Goal: Communication & Community: Answer question/provide support

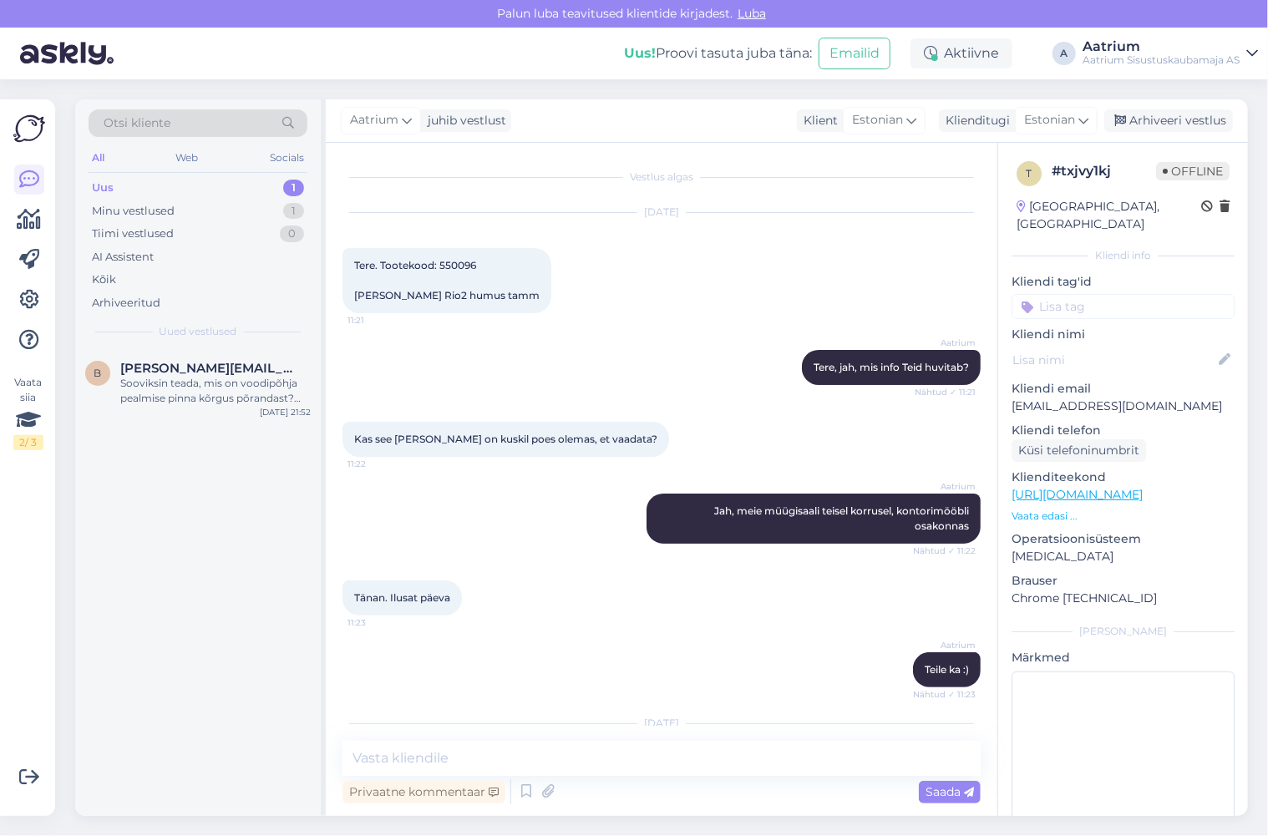
scroll to position [264, 0]
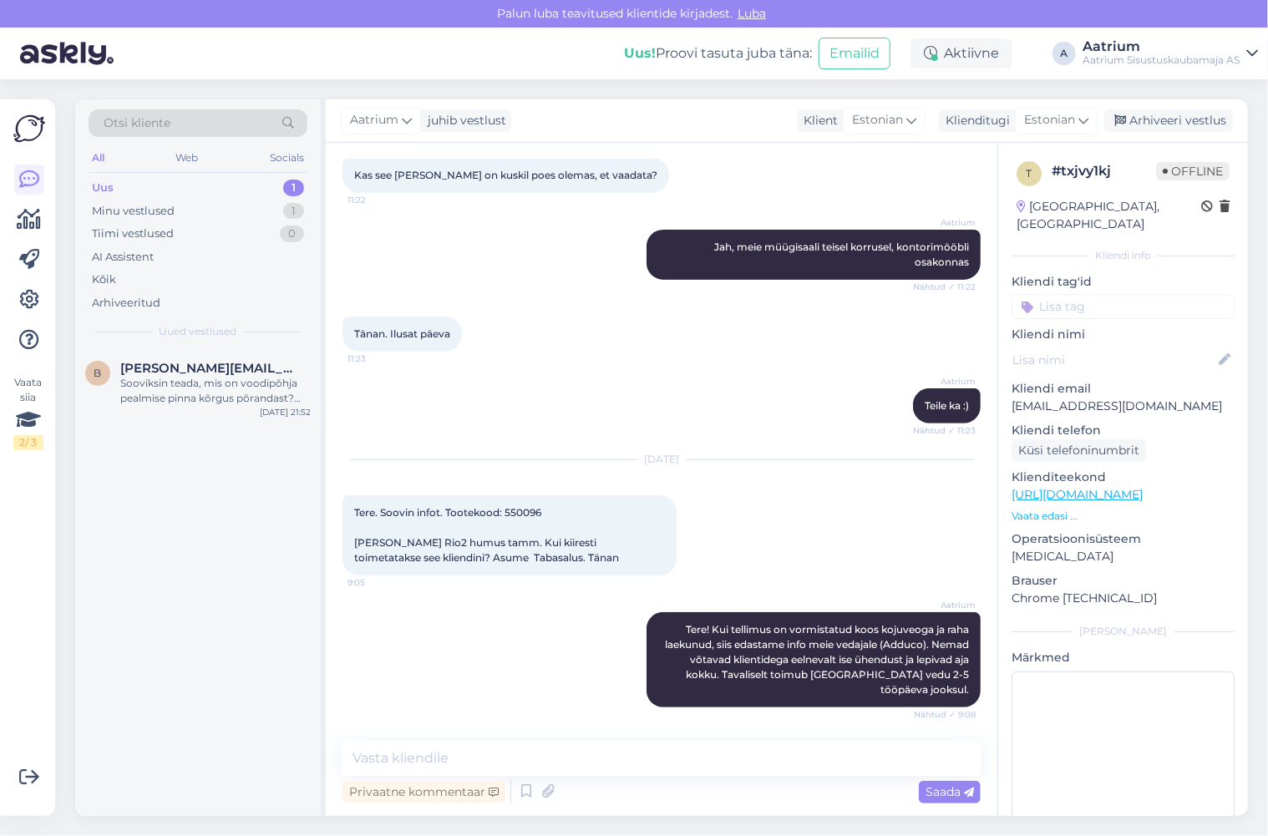
click at [524, 377] on div "Aatrium Teile ka :) Nähtud ✓ 11:23" at bounding box center [661, 406] width 638 height 72
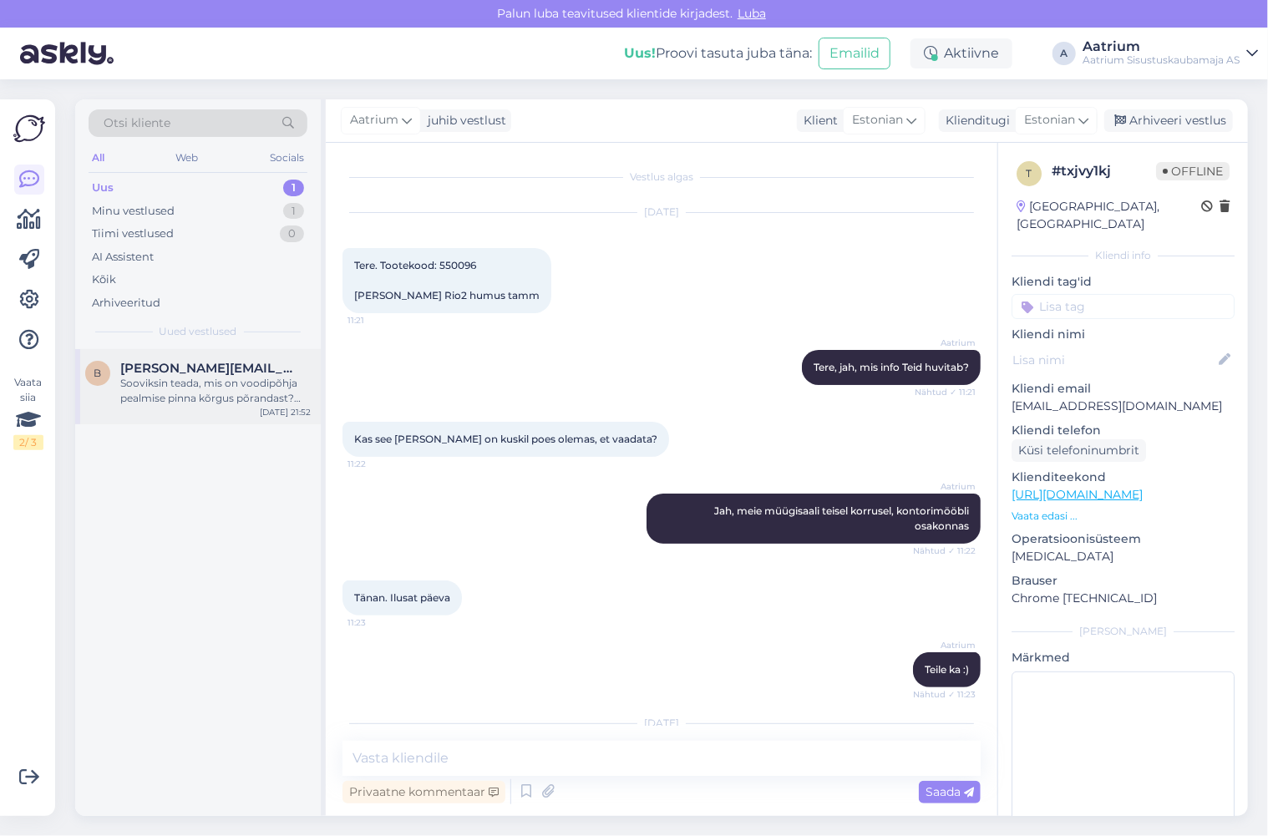
click at [173, 405] on div "b [PERSON_NAME][EMAIL_ADDRESS][DOMAIN_NAME] Sooviksin teada, mis on voodipõhja …" at bounding box center [198, 386] width 246 height 75
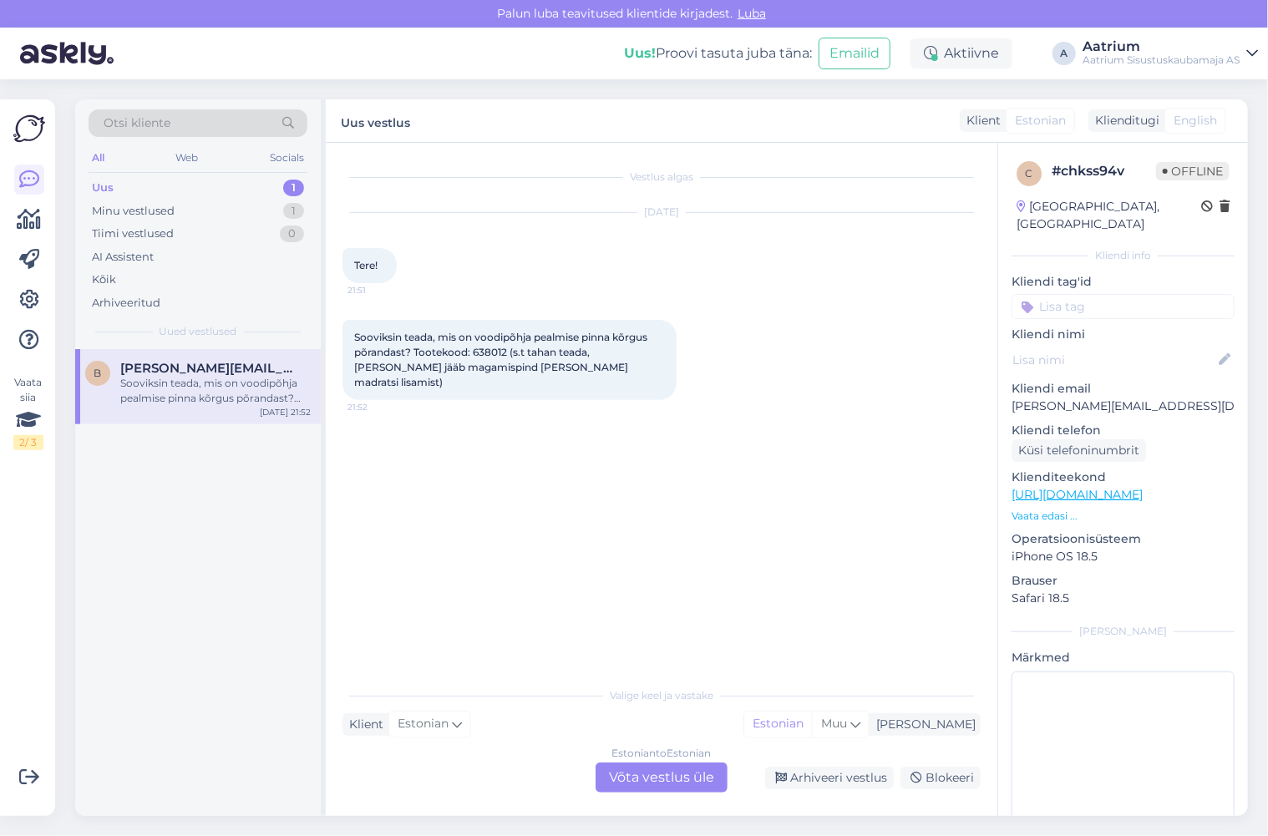
click at [1107, 487] on link "[URL][DOMAIN_NAME]" at bounding box center [1076, 494] width 131 height 15
drag, startPoint x: 1165, startPoint y: 389, endPoint x: 1012, endPoint y: 389, distance: 152.8
click at [1012, 398] on p "[PERSON_NAME][EMAIL_ADDRESS][DOMAIN_NAME]" at bounding box center [1122, 407] width 223 height 18
copy p "[PERSON_NAME][EMAIL_ADDRESS][DOMAIN_NAME]"
click at [558, 432] on div "Vestlus algas [DATE] Tere! 21:51 Sooviksin teada, mis on voodipõhja pealmise pi…" at bounding box center [668, 412] width 653 height 504
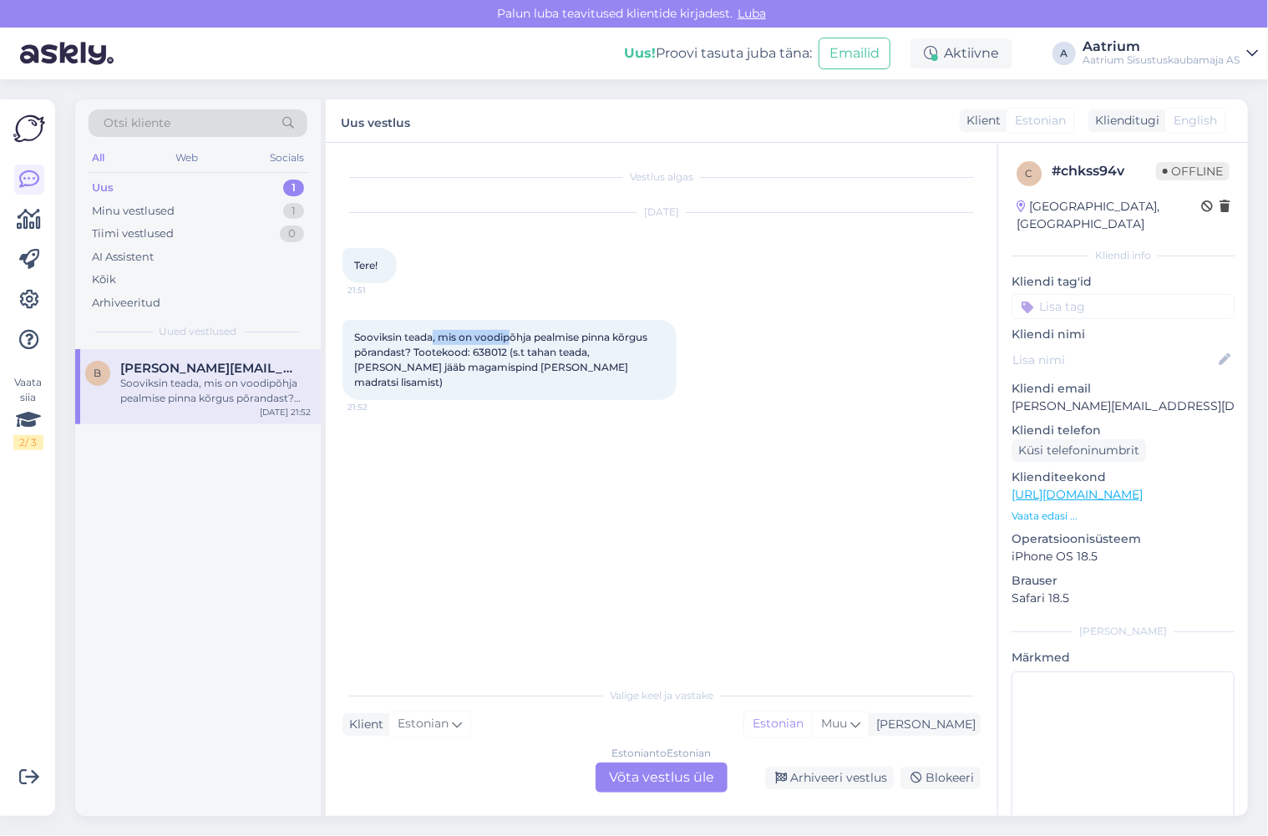
drag, startPoint x: 433, startPoint y: 337, endPoint x: 511, endPoint y: 331, distance: 78.7
click at [511, 331] on span "Sooviksin teada, mis on voodipõhja pealmise pinna kõrgus põrandast? Tootekood: …" at bounding box center [502, 360] width 296 height 58
click at [798, 502] on div "Vestlus algas [DATE] Tere! 21:51 Sooviksin teada, mis on voodipõhja pealmise pi…" at bounding box center [668, 412] width 653 height 504
click at [494, 538] on div "Vestlus algas [DATE] Tere! 21:51 Sooviksin teada, mis on voodipõhja pealmise pi…" at bounding box center [668, 412] width 653 height 504
click at [453, 497] on div "Vestlus algas [DATE] Tere! 21:51 Sooviksin teada, mis on voodipõhja pealmise pi…" at bounding box center [668, 412] width 653 height 504
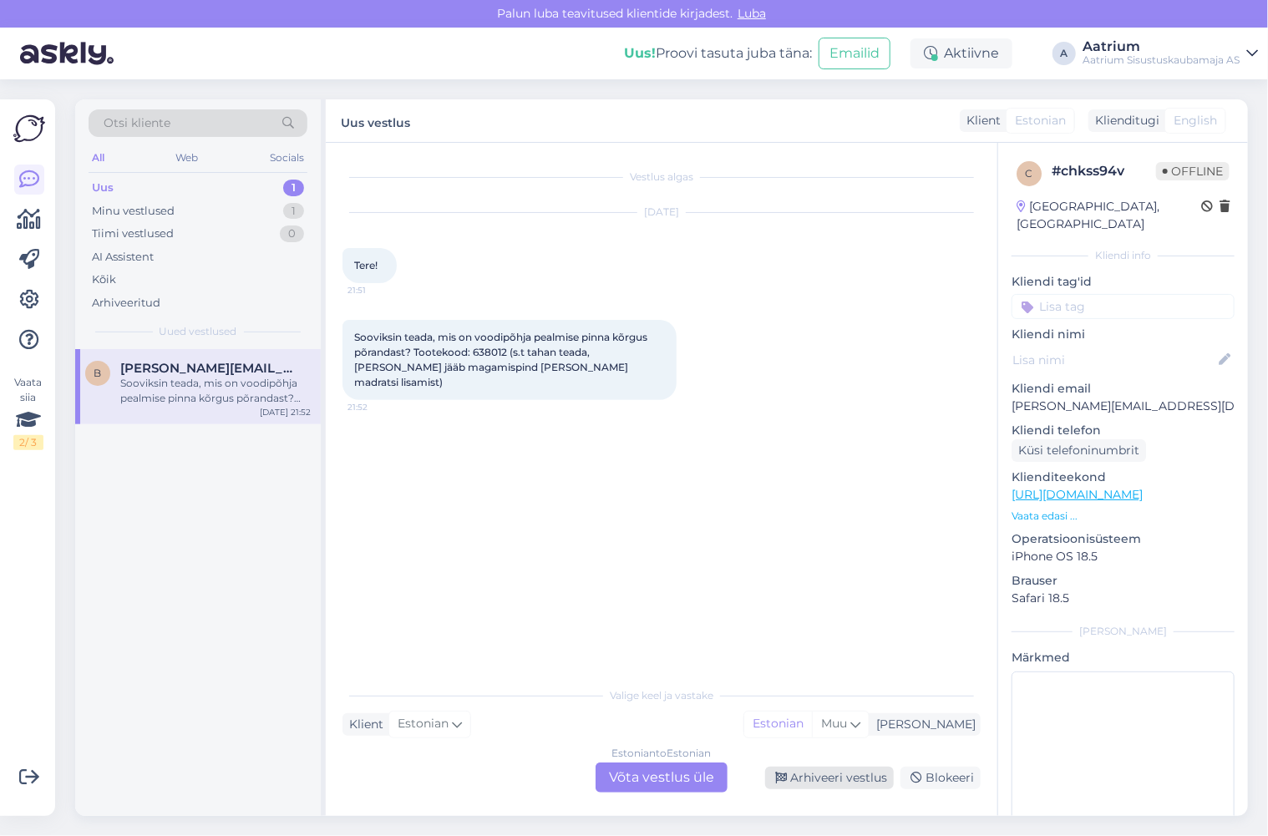
click at [825, 774] on div "Arhiveeri vestlus" at bounding box center [829, 778] width 129 height 23
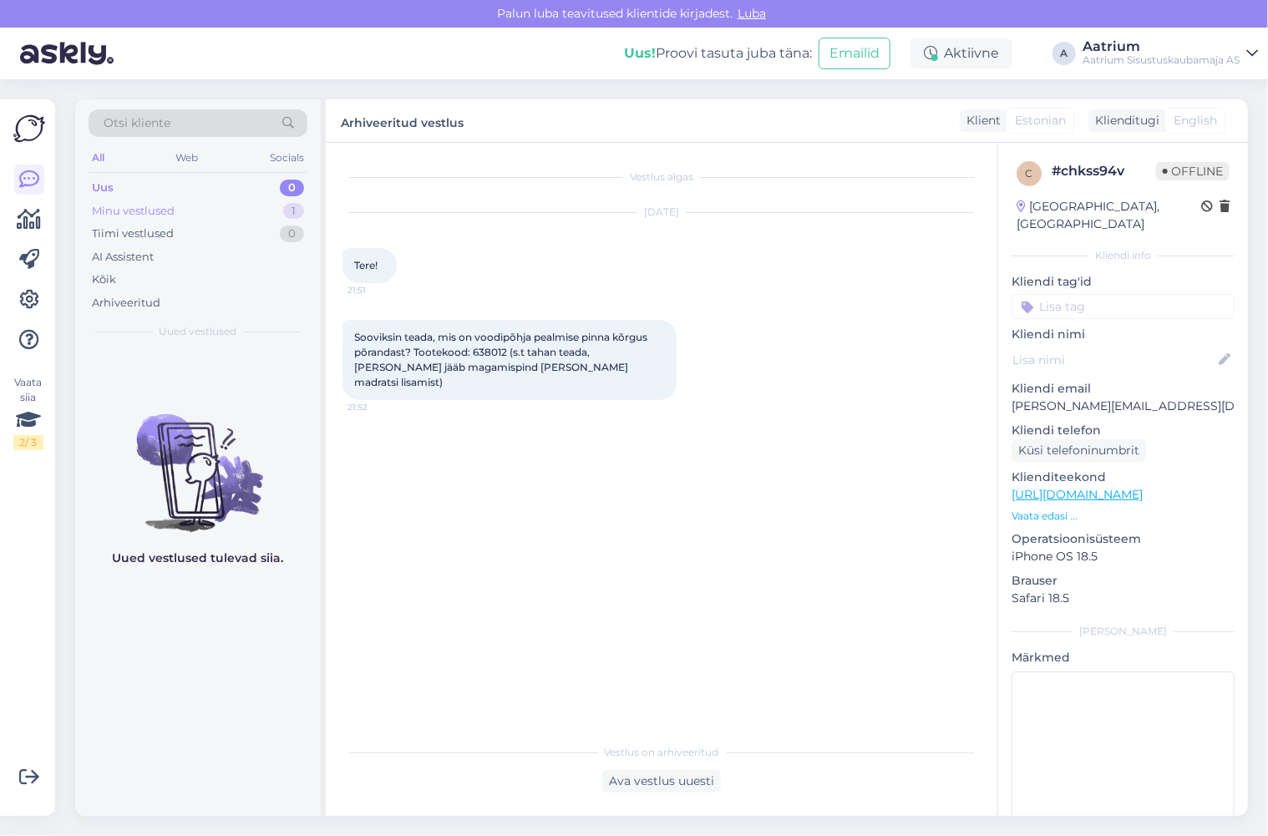
click at [117, 208] on div "Minu vestlused" at bounding box center [133, 211] width 83 height 17
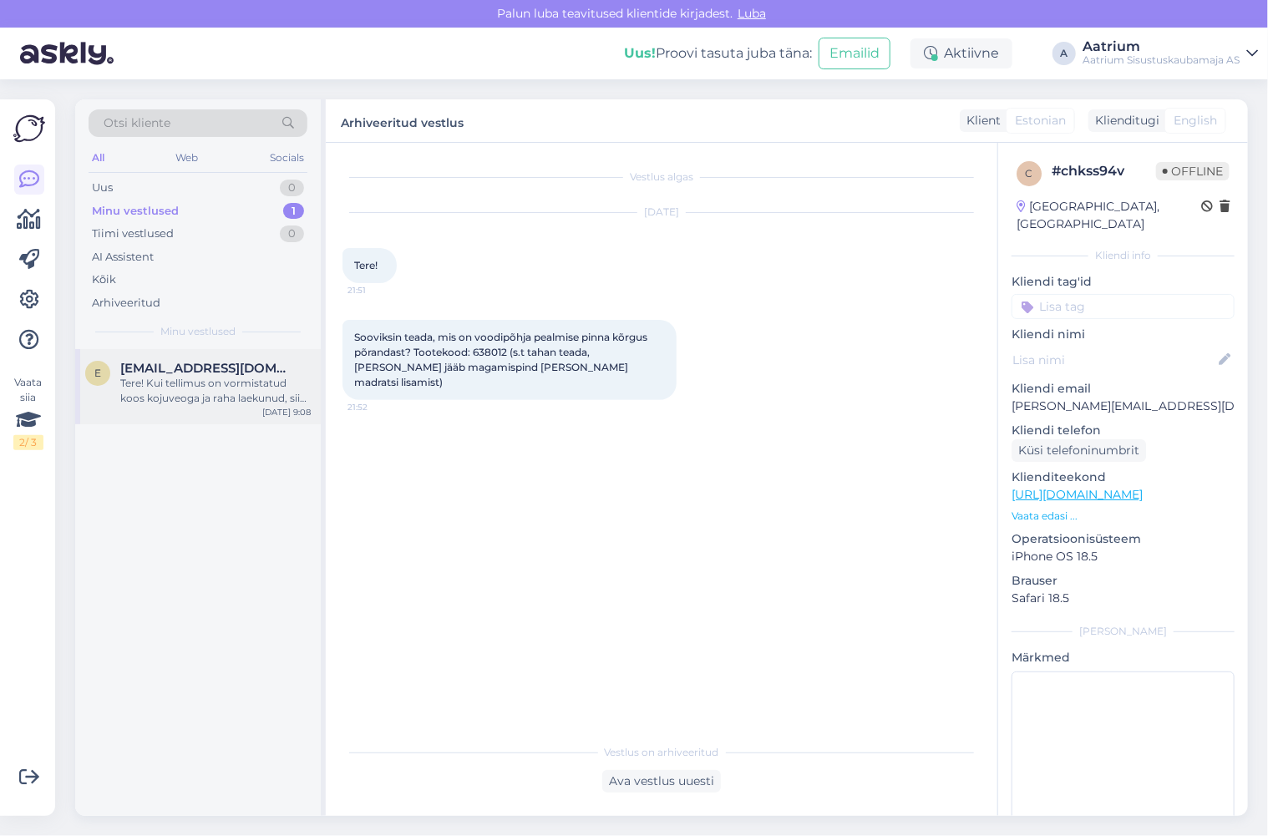
click at [185, 404] on div "Tere! Kui tellimus on vormistatud koos kojuveoga ja raha laekunud, siis edastam…" at bounding box center [215, 391] width 190 height 30
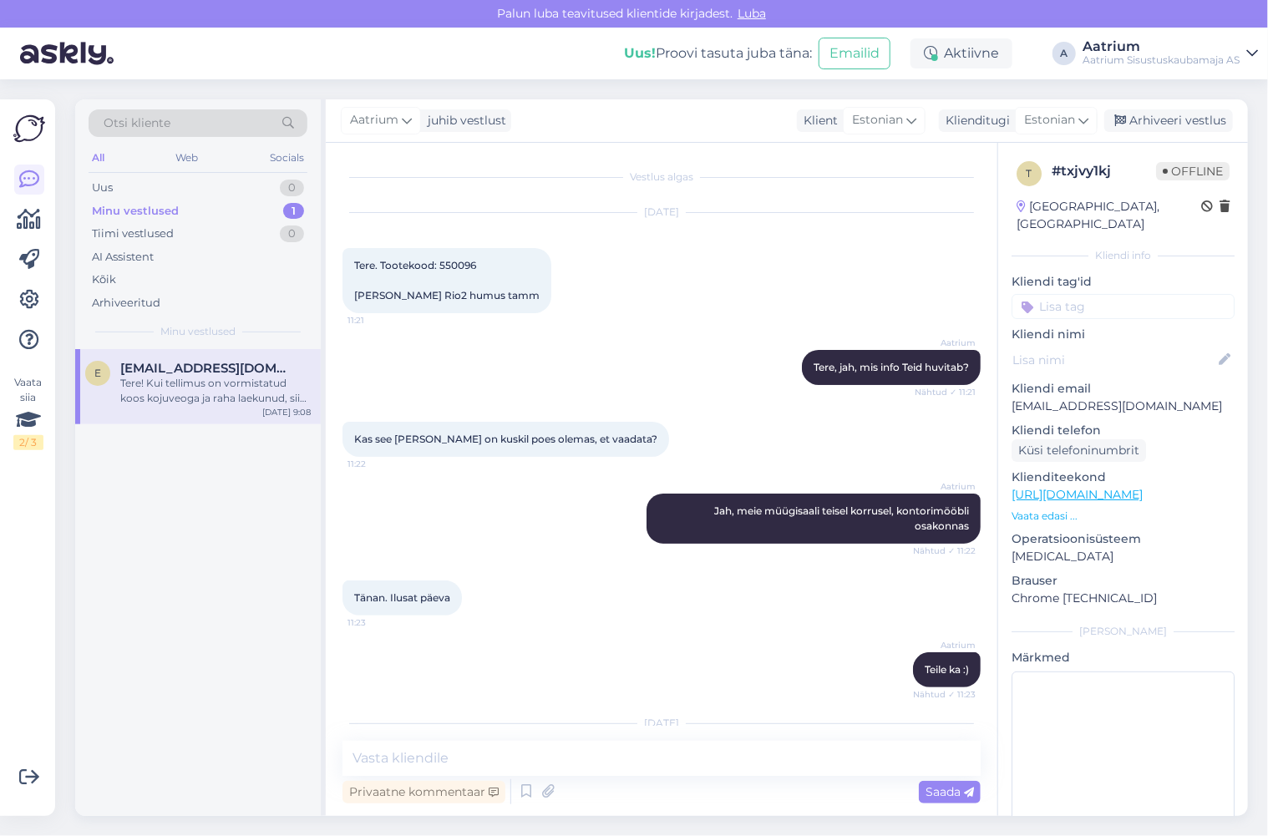
scroll to position [264, 0]
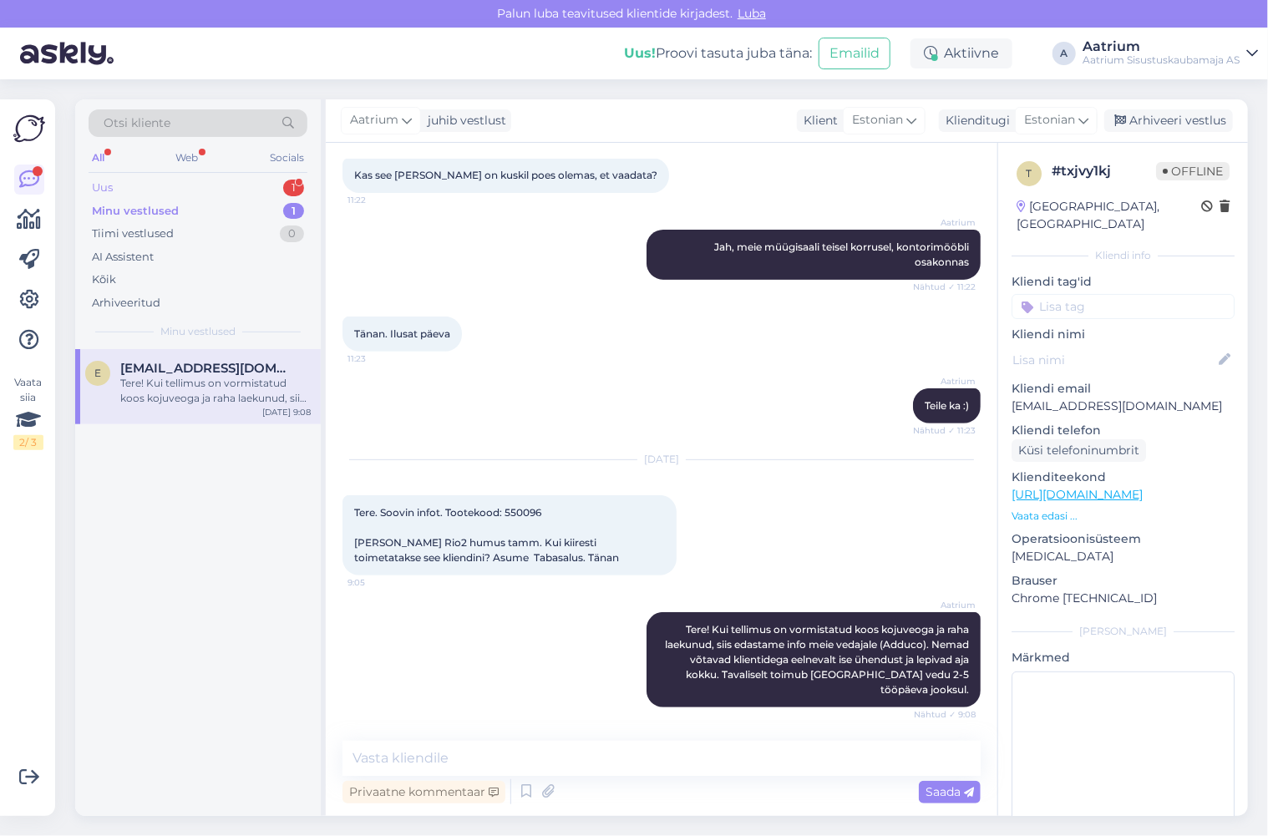
click at [94, 187] on div "Uus" at bounding box center [102, 188] width 21 height 17
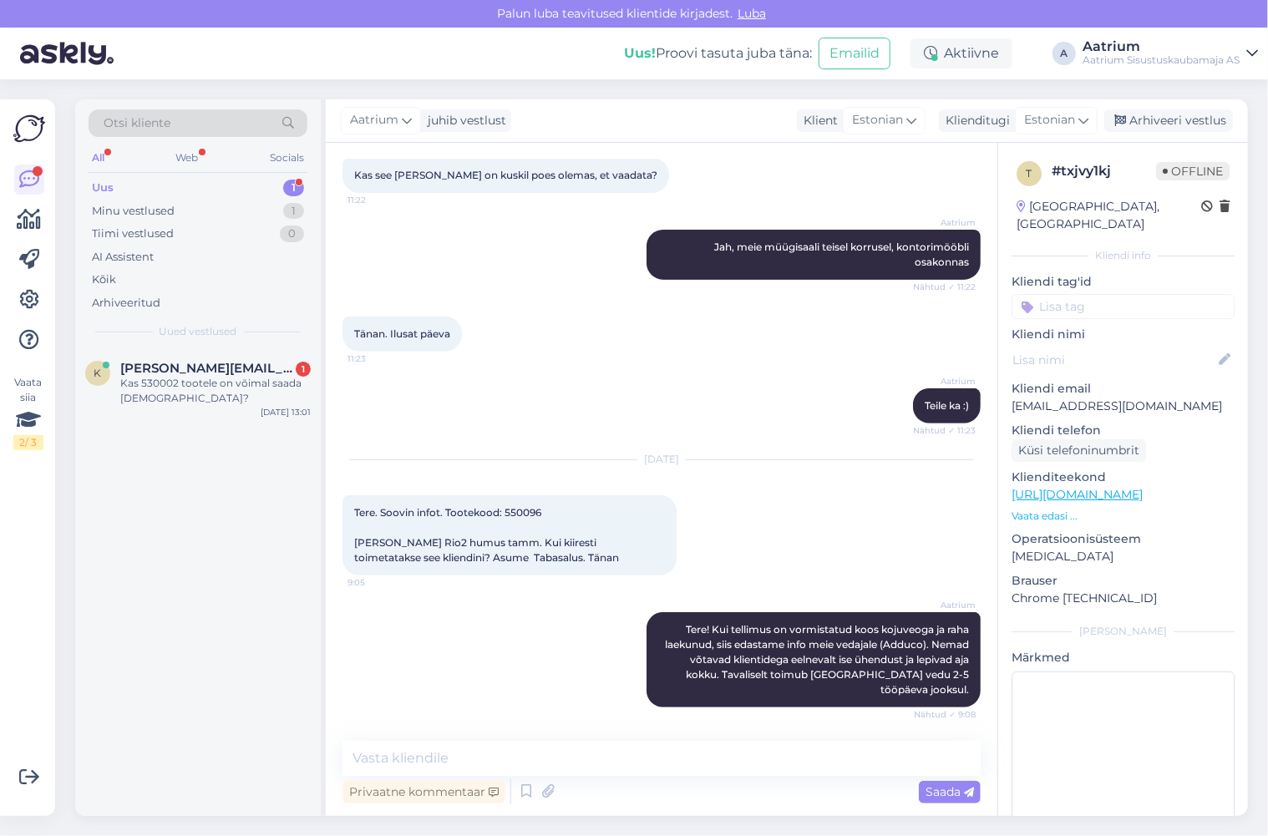
click at [107, 187] on div "Uus" at bounding box center [103, 188] width 22 height 17
click at [227, 396] on div "Kas 530002 tootele on võimal saada [DEMOGRAPHIC_DATA]?" at bounding box center [215, 391] width 190 height 30
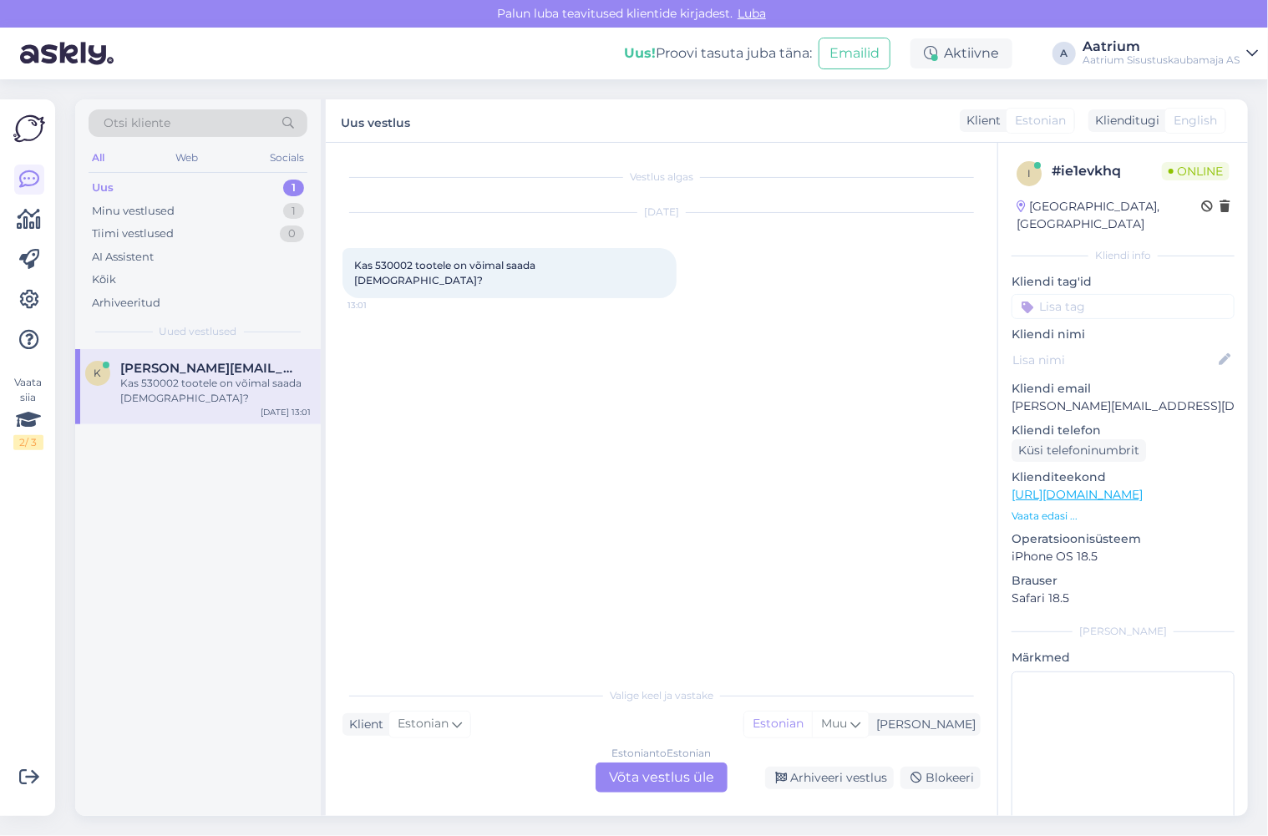
click at [641, 770] on div "Estonian to Estonian Võta vestlus üle" at bounding box center [661, 777] width 132 height 30
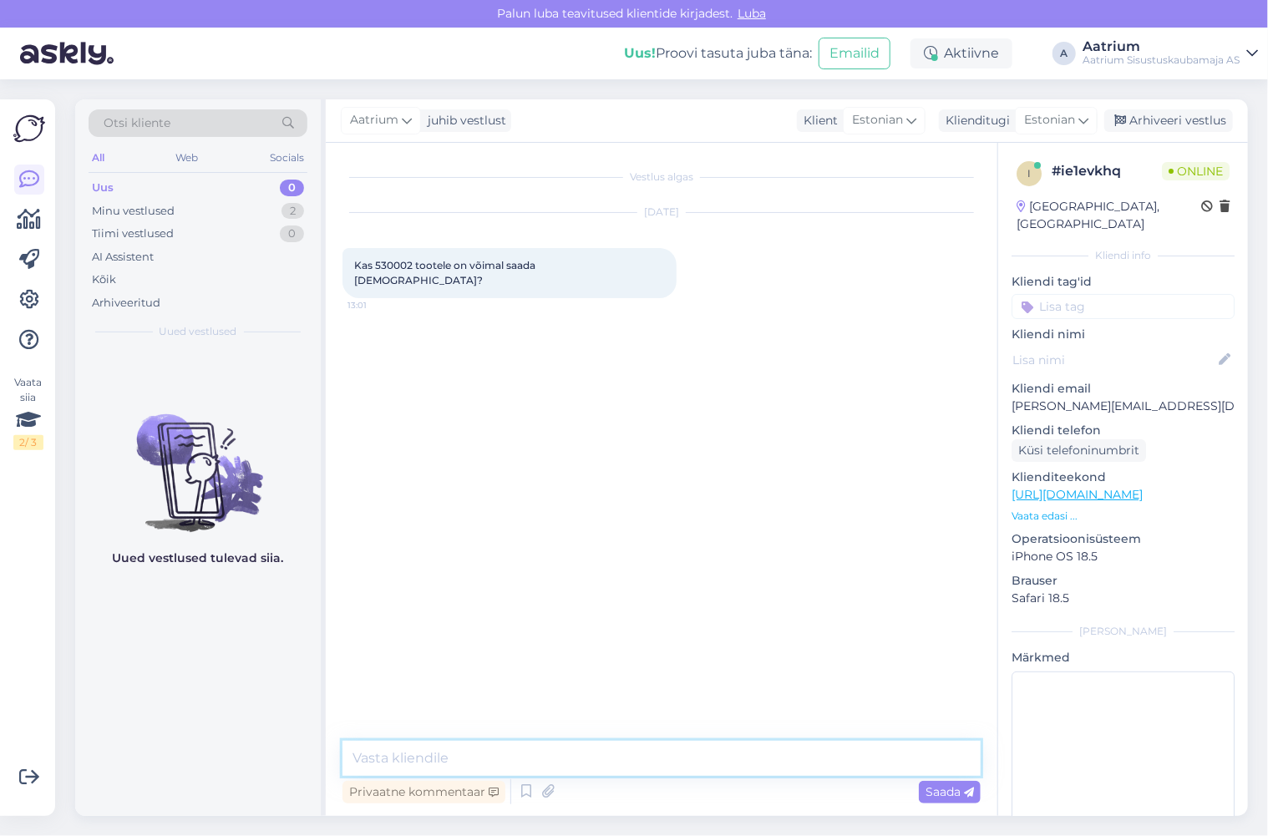
click at [453, 762] on textarea at bounding box center [661, 758] width 638 height 35
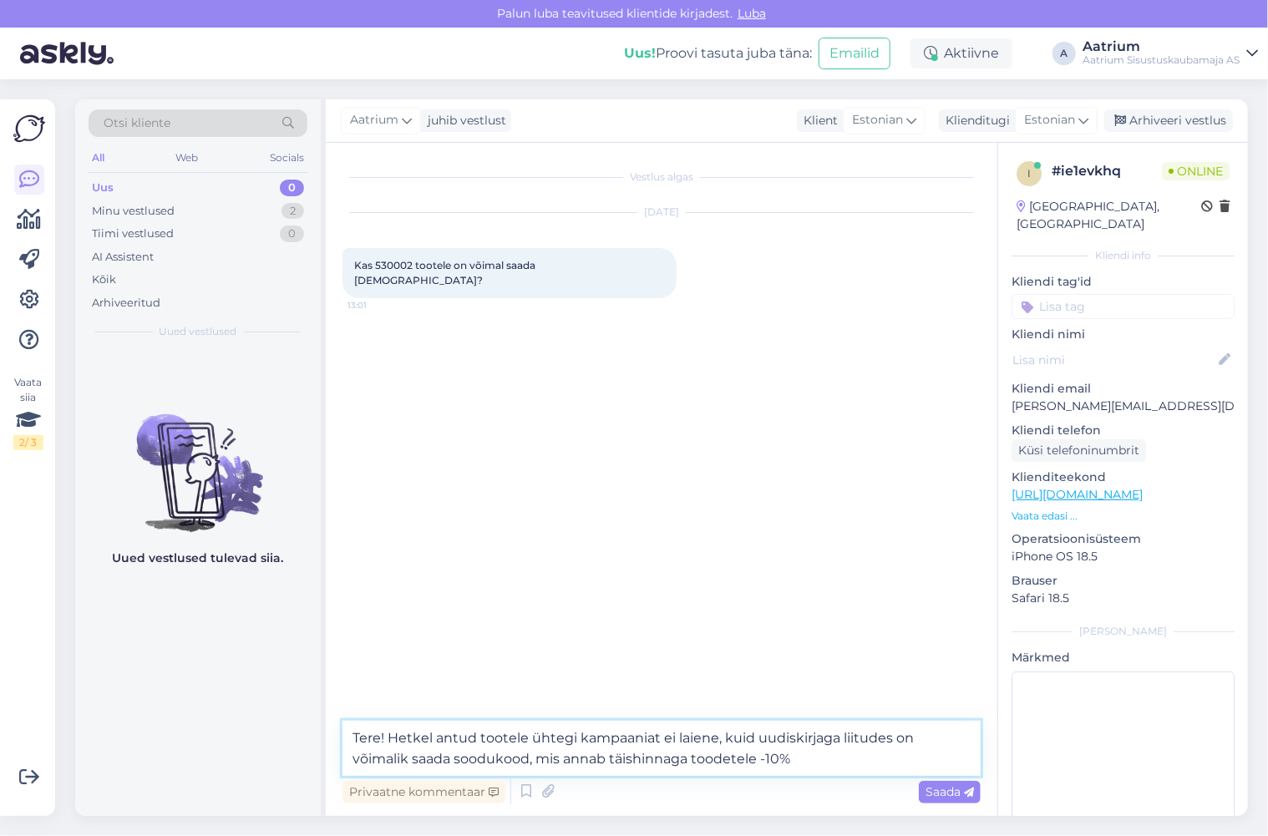
click at [494, 758] on textarea "Tere! Hetkel antud tootele ühtegi kampaaniat ei laiene, kuid uudiskirjaga liitu…" at bounding box center [661, 748] width 638 height 55
click at [803, 758] on textarea "Tere! Hetkel antud tootele ühtegi kampaaniat ei laiene, kuid uudiskirjaga liitu…" at bounding box center [661, 748] width 638 height 55
type textarea "Tere! Hetkel antud tootele ühtegi kampaaniat ei laiene, kuid uudiskirjaga liitu…"
click at [950, 792] on span "Saada" at bounding box center [949, 791] width 48 height 15
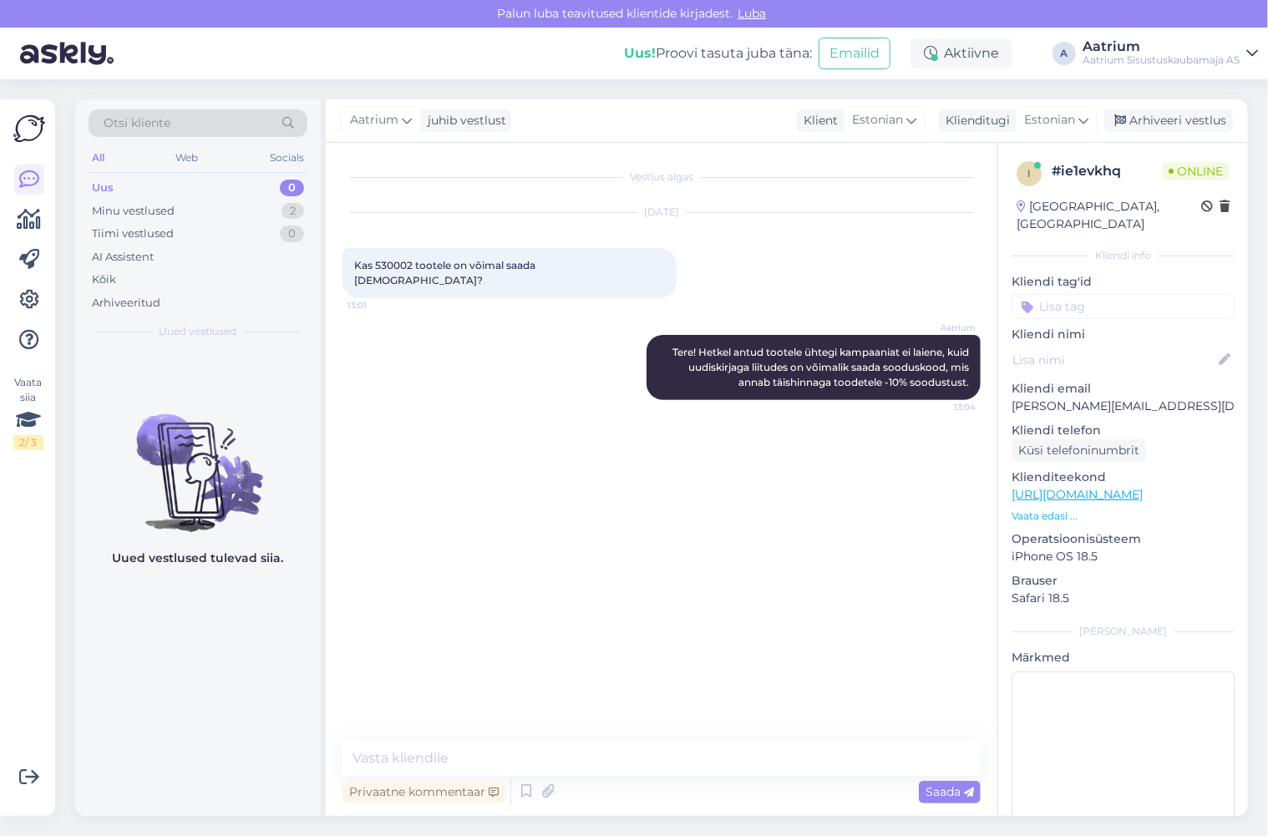
click at [631, 480] on div "Vestlus algas [DATE] Kas 530002 tootele on võimal saada allahindlust? 13:01 Aat…" at bounding box center [668, 443] width 653 height 566
